Goal: Information Seeking & Learning: Check status

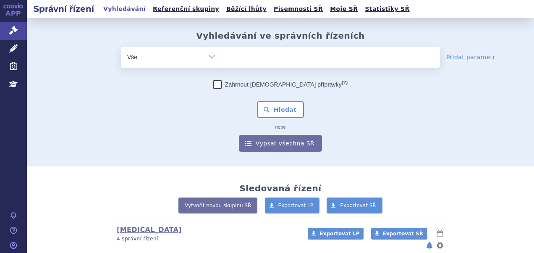
click at [252, 59] on ul at bounding box center [331, 56] width 218 height 18
click at [222, 59] on select at bounding box center [222, 56] width 0 height 21
paste input "SUKLS281421/2024"
type input "SUKLS281421/2024"
select select "SUKLS281421/2024"
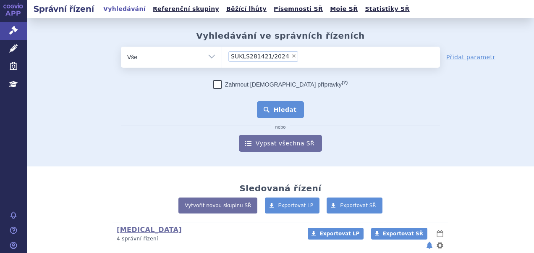
click at [282, 110] on button "Hledat" at bounding box center [280, 109] width 47 height 17
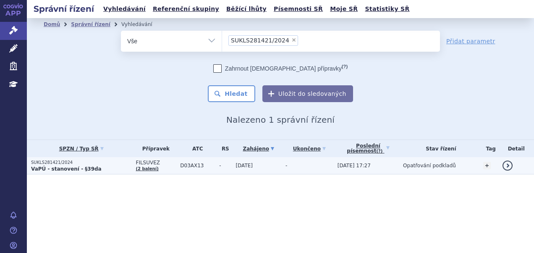
click at [94, 168] on p "VaPÚ - stanovení - §39da" at bounding box center [81, 169] width 100 height 7
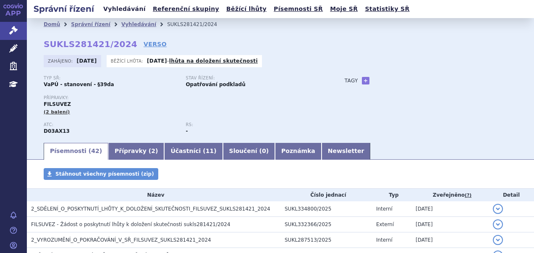
click at [113, 11] on link "Vyhledávání" at bounding box center [124, 8] width 47 height 11
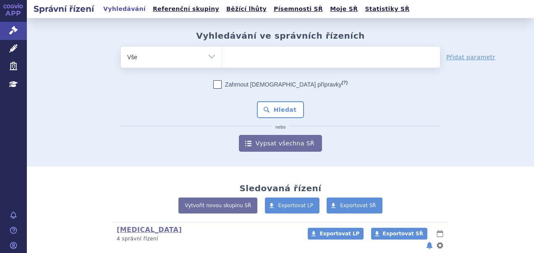
click at [254, 58] on ul at bounding box center [331, 56] width 218 height 18
click at [222, 58] on select at bounding box center [222, 56] width 0 height 21
type input "02"
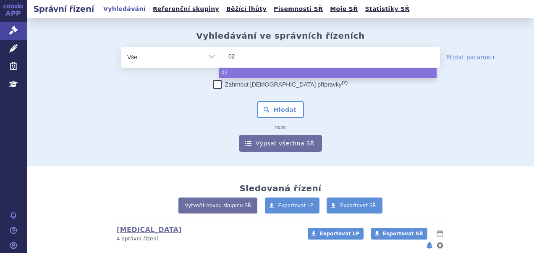
type input "024"
type input "0248"
type input "02487"
type input "024875"
type input "0248750"
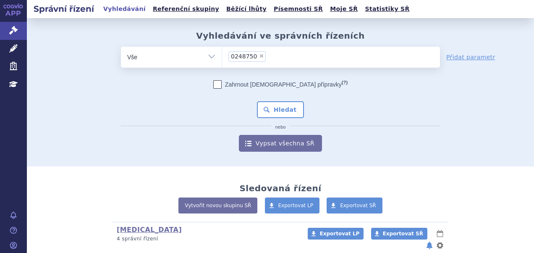
select select "0248750"
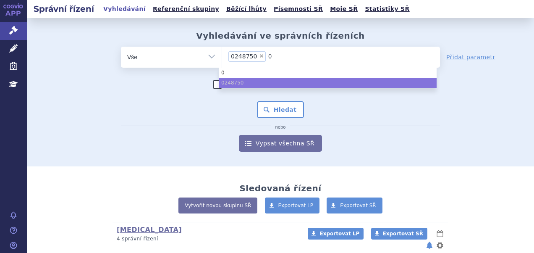
type input "02"
type input "0278"
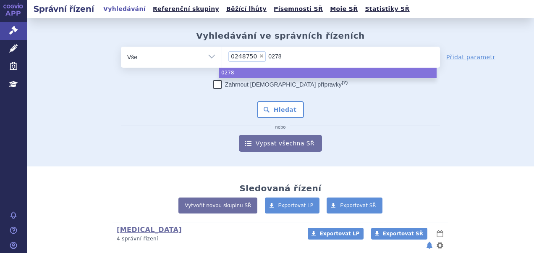
type input "02782"
type input "027820"
type input "0278200"
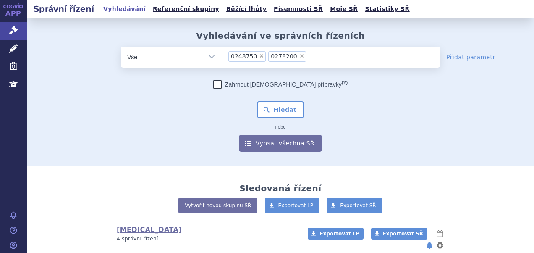
type input "0278200"
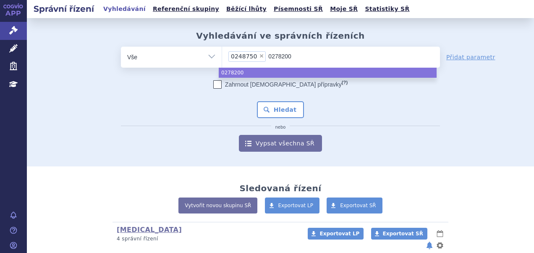
type input "027800"
type input "0278300"
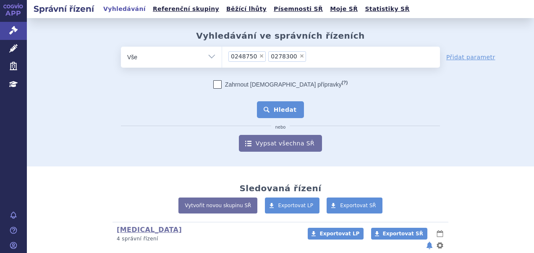
click at [287, 107] on button "Hledat" at bounding box center [280, 109] width 47 height 17
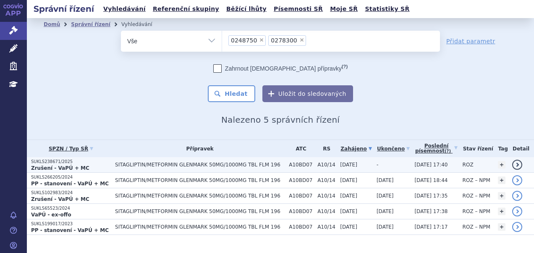
click at [148, 162] on span "SITAGLIPTIN/METFORMIN GLENMARK 50MG/1000MG TBL FLM 196" at bounding box center [200, 165] width 170 height 6
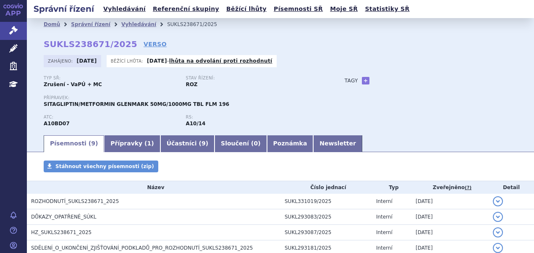
drag, startPoint x: 113, startPoint y: 7, endPoint x: 249, endPoint y: 106, distance: 168.3
click at [113, 7] on link "Vyhledávání" at bounding box center [124, 8] width 47 height 11
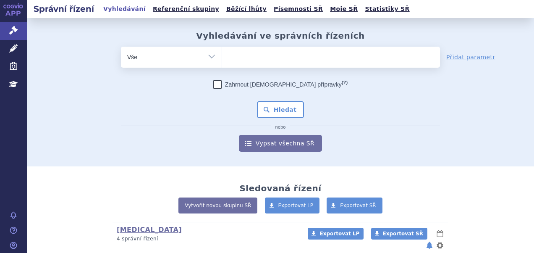
click at [223, 55] on ul at bounding box center [331, 56] width 218 height 18
click at [222, 55] on select at bounding box center [222, 56] width 0 height 21
paste input "SUKLS281421/2024"
type input "SUKLS281421/2024"
select select "SUKLS281421/2024"
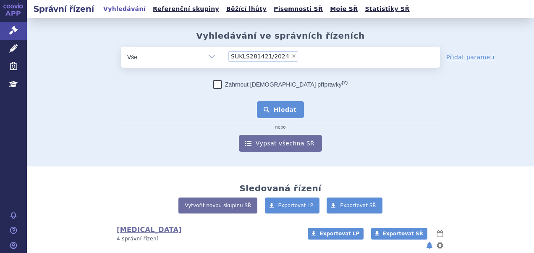
click at [281, 104] on button "Hledat" at bounding box center [280, 109] width 47 height 17
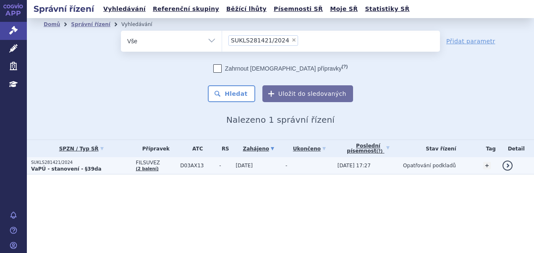
click at [84, 163] on p "SUKLS281421/2024" at bounding box center [81, 163] width 100 height 6
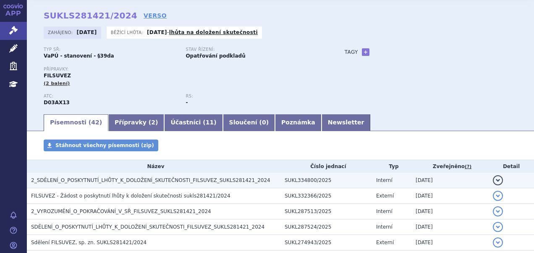
scroll to position [42, 0]
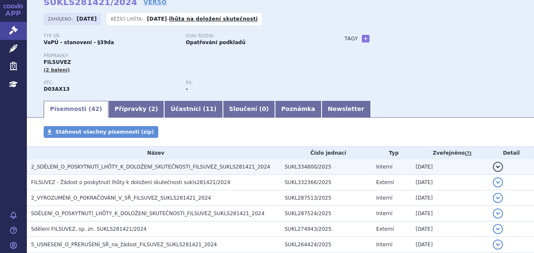
click at [129, 174] on td "2_SDĚLENÍ_O_POSKYTNUTÍ_LHŮTY_K_DOLOŽENÍ_SKUTEČNOSTI_FILSUVEZ_SUKLS281421_2024" at bounding box center [154, 167] width 254 height 16
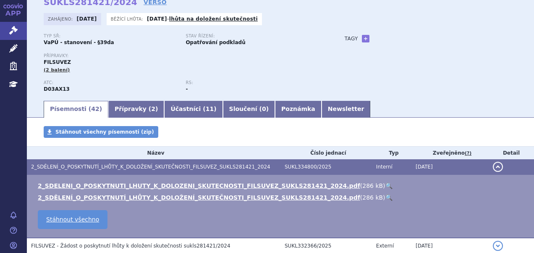
click at [386, 185] on link "🔍" at bounding box center [389, 185] width 7 height 7
click at [386, 187] on link "🔍" at bounding box center [389, 185] width 7 height 7
